Goal: Task Accomplishment & Management: Manage account settings

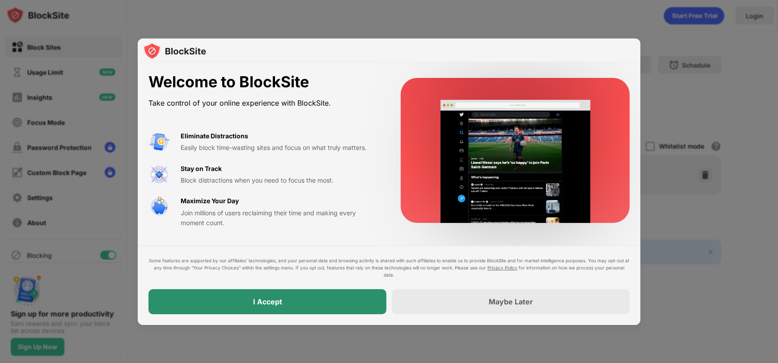
click at [276, 301] on div "I Accept" at bounding box center [267, 301] width 29 height 9
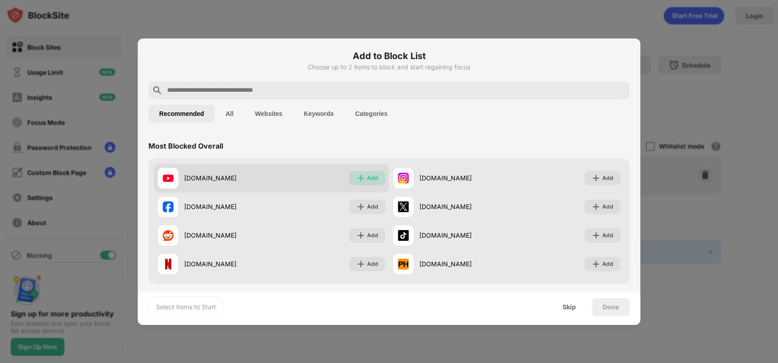
click at [360, 176] on img at bounding box center [360, 177] width 9 height 9
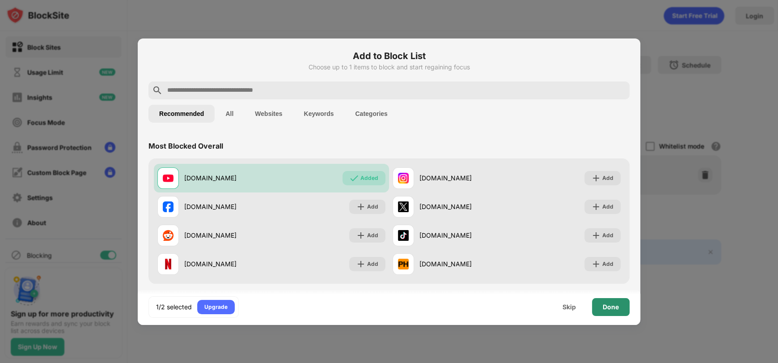
click at [616, 308] on div "Done" at bounding box center [611, 306] width 16 height 7
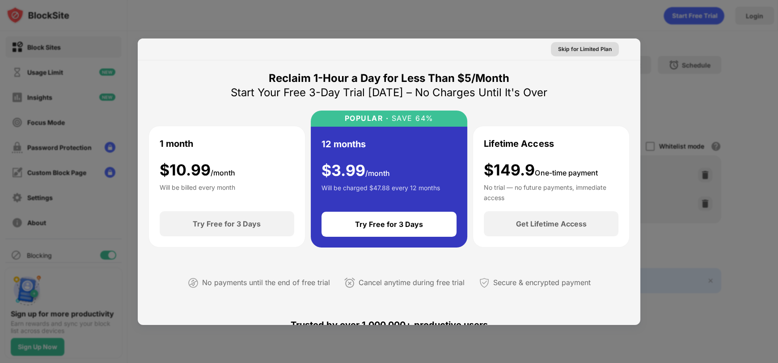
click at [587, 44] on div "Skip for Limited Plan" at bounding box center [585, 49] width 68 height 14
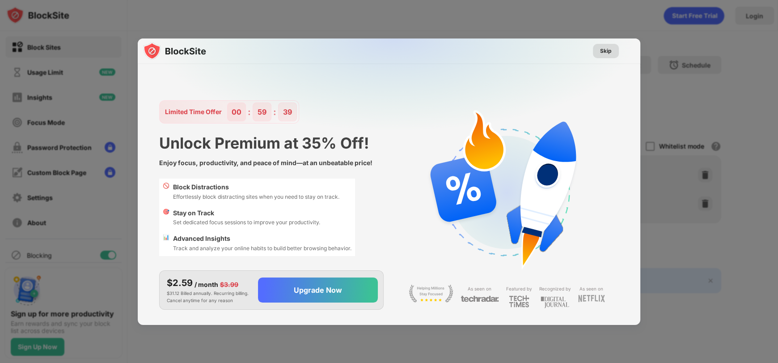
click at [603, 51] on div "Skip" at bounding box center [606, 50] width 12 height 9
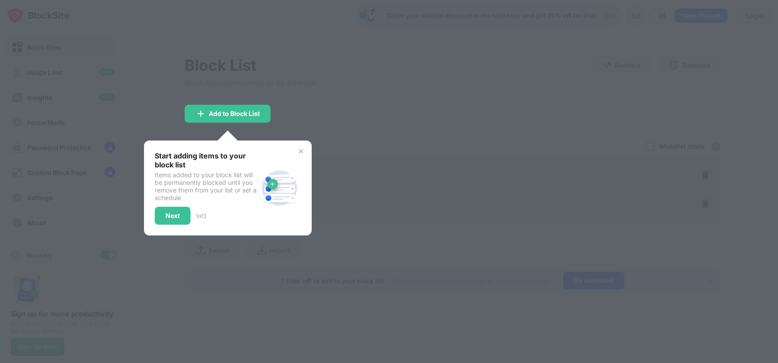
click at [371, 124] on div at bounding box center [389, 181] width 778 height 363
click at [323, 117] on div at bounding box center [389, 181] width 778 height 363
click at [175, 212] on div "Next" at bounding box center [172, 215] width 14 height 7
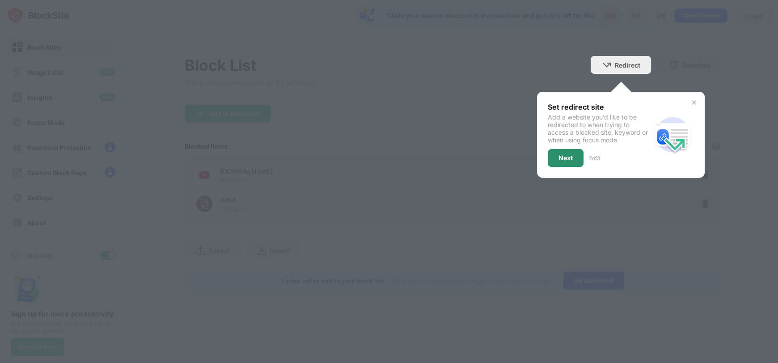
click at [571, 160] on div "Next" at bounding box center [565, 157] width 14 height 7
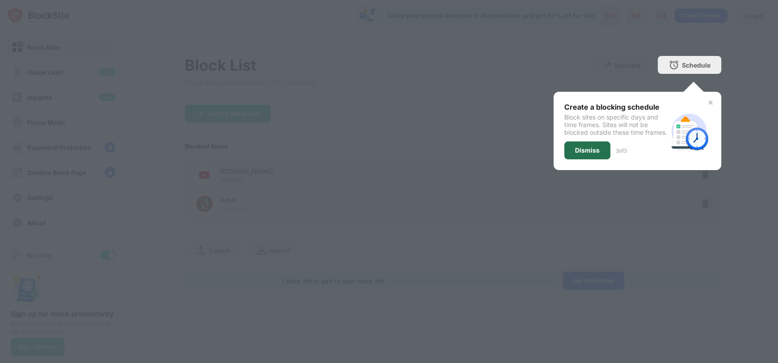
drag, startPoint x: 594, startPoint y: 159, endPoint x: 603, endPoint y: 71, distance: 88.1
click at [595, 154] on div "Dismiss" at bounding box center [587, 150] width 25 height 7
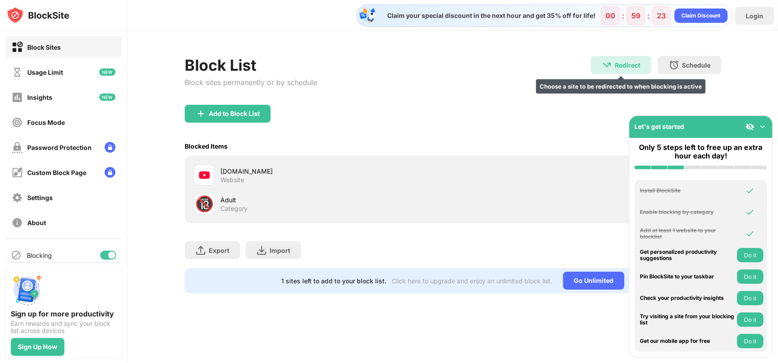
click at [619, 70] on div "Redirect Choose a site to be redirected to when blocking is active" at bounding box center [621, 65] width 60 height 18
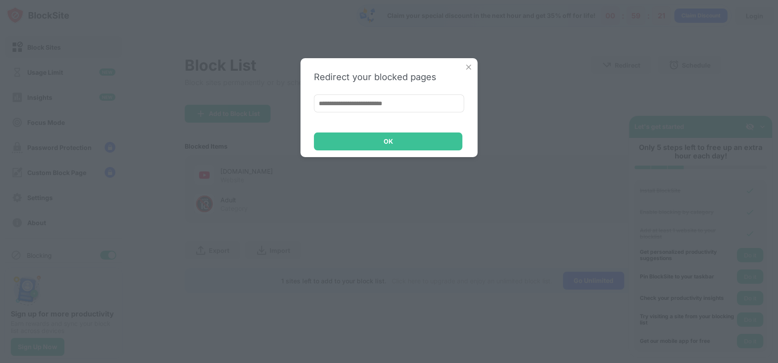
click at [377, 107] on input at bounding box center [389, 103] width 150 height 18
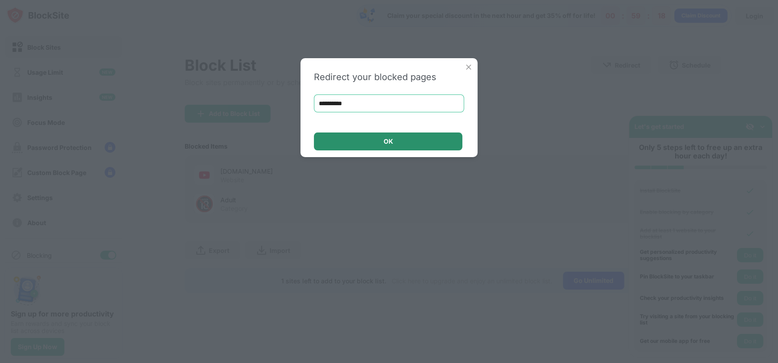
type input "**********"
click at [386, 151] on div "**********" at bounding box center [388, 107] width 177 height 99
click at [390, 148] on div "OK" at bounding box center [388, 141] width 148 height 18
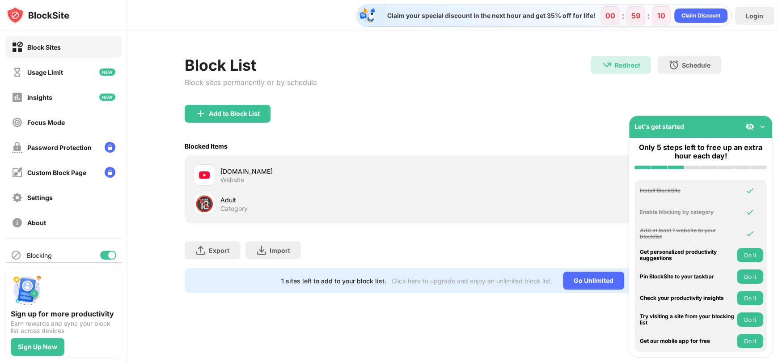
click at [767, 126] on div "Let's get started" at bounding box center [700, 127] width 143 height 22
click at [763, 127] on img at bounding box center [762, 126] width 9 height 9
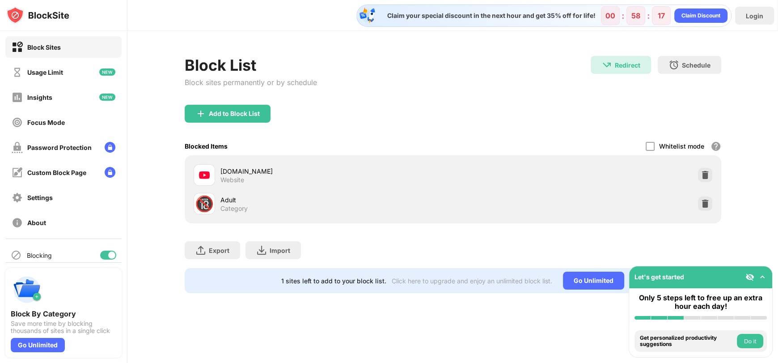
click at [761, 273] on img at bounding box center [762, 276] width 9 height 9
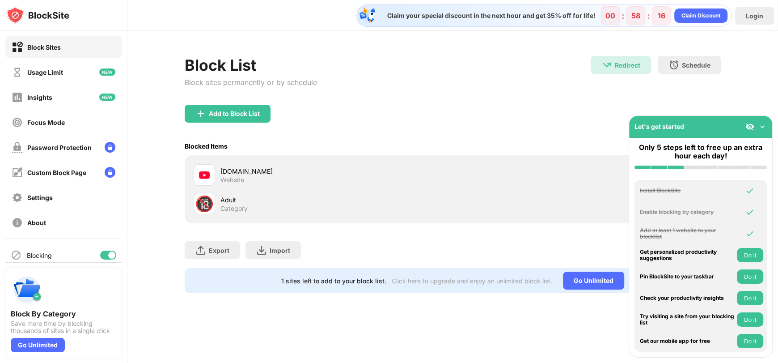
click at [762, 127] on img at bounding box center [762, 126] width 9 height 9
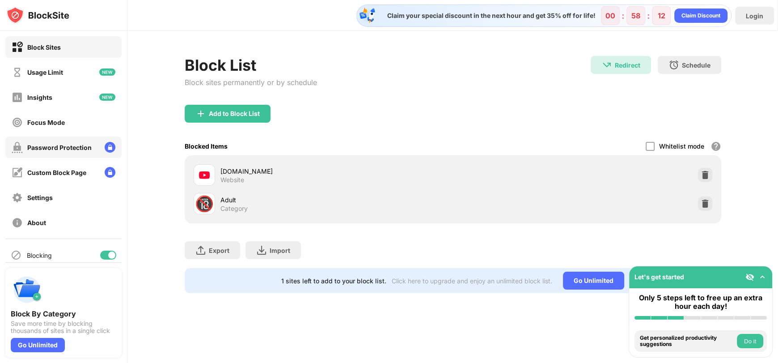
click at [74, 146] on div "Password Protection" at bounding box center [59, 148] width 64 height 8
